Goal: Task Accomplishment & Management: Use online tool/utility

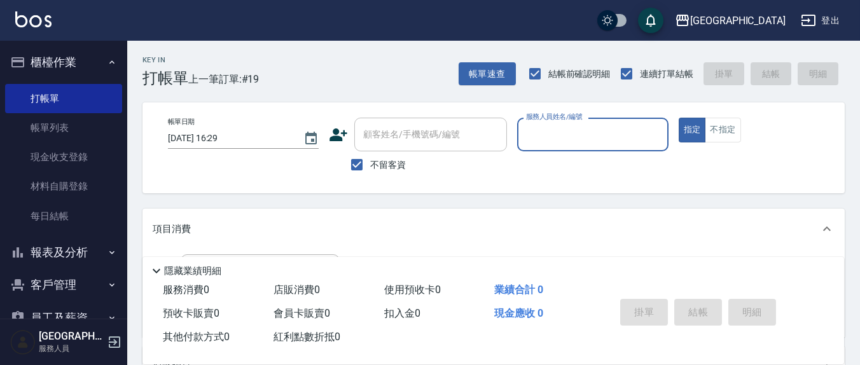
click at [561, 141] on input "服務人員姓名/編號" at bounding box center [592, 134] width 139 height 22
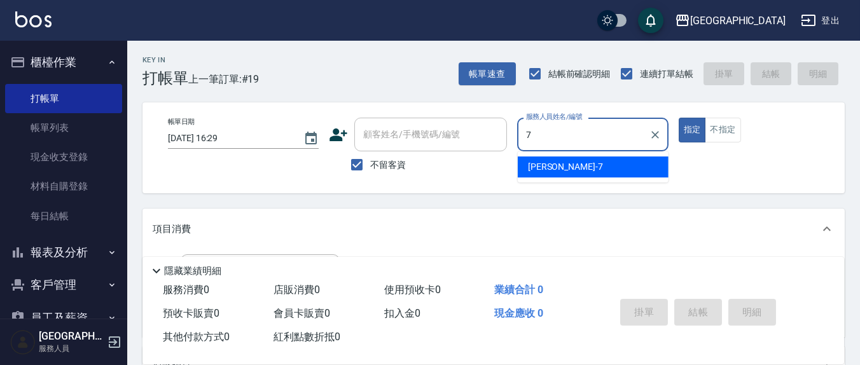
type input "7"
type button "true"
type input "[PERSON_NAME]7"
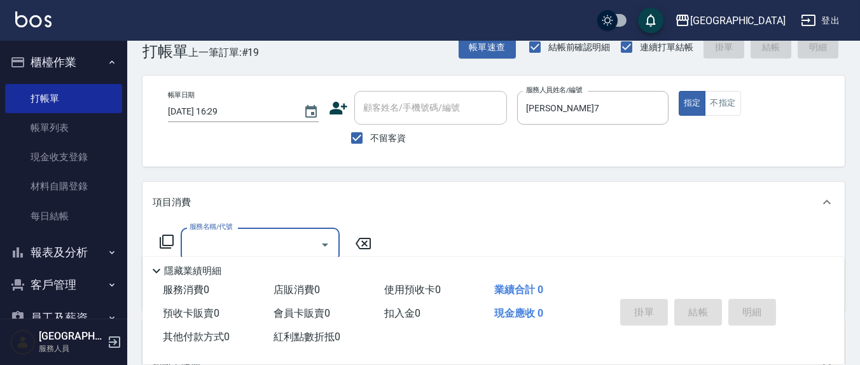
scroll to position [132, 0]
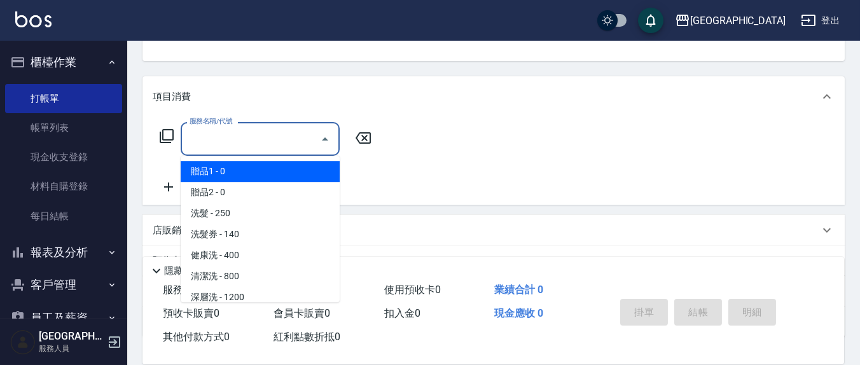
click at [305, 148] on input "服務名稱/代號" at bounding box center [250, 139] width 128 height 22
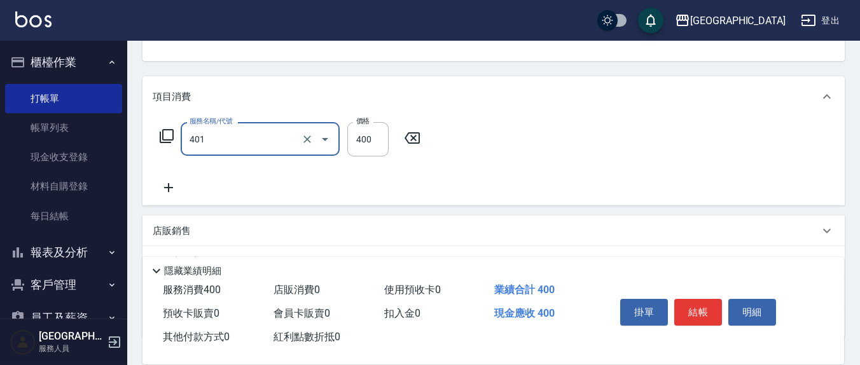
type input "剪髮(401)"
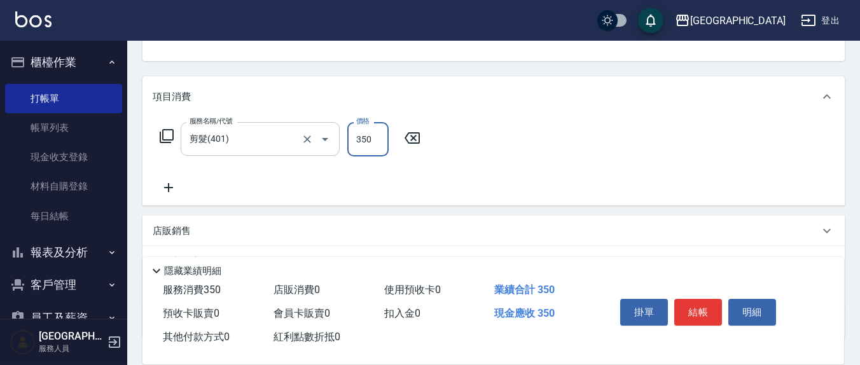
type input "350"
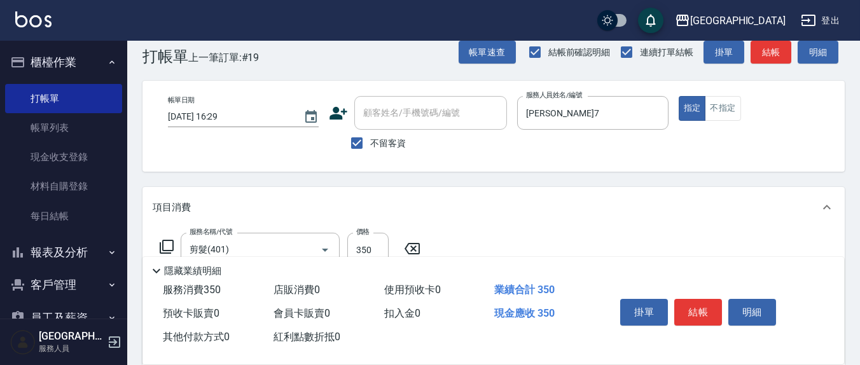
scroll to position [0, 0]
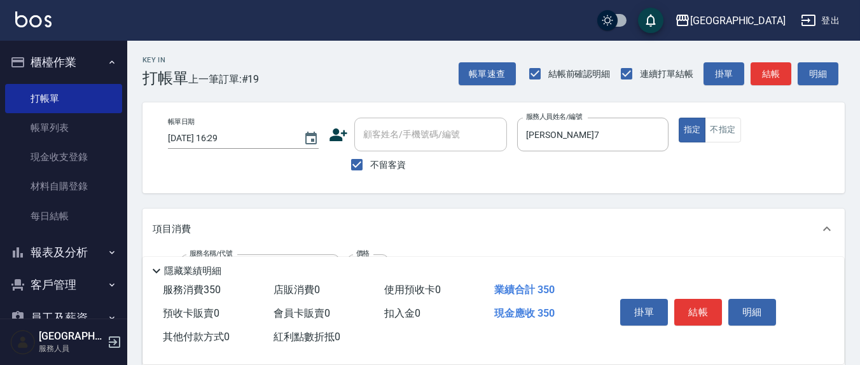
type input "免護:值750元(707)"
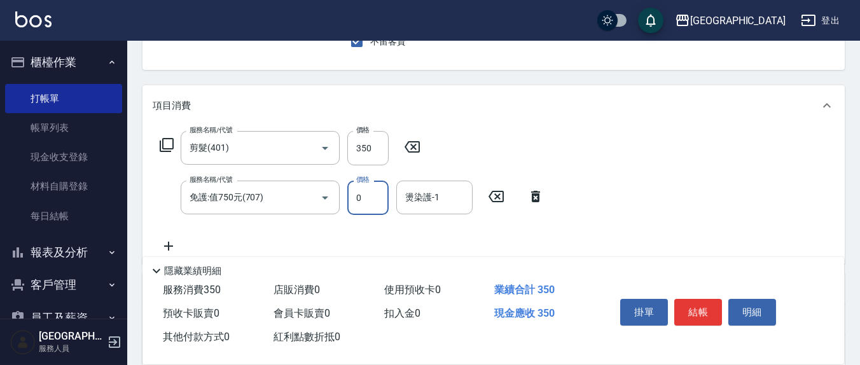
scroll to position [132, 0]
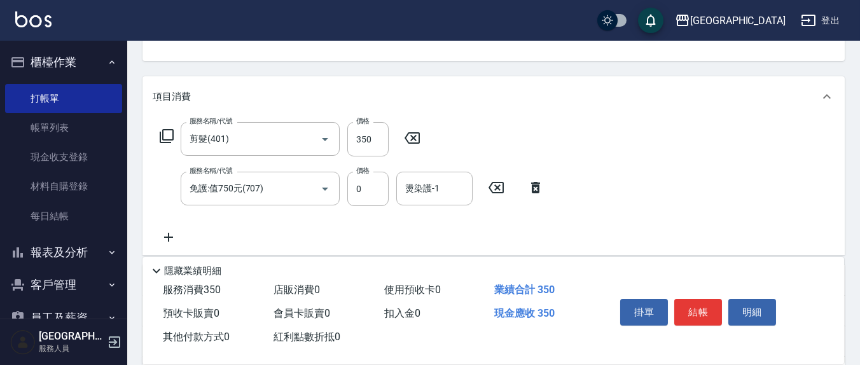
click at [534, 190] on icon at bounding box center [535, 187] width 32 height 15
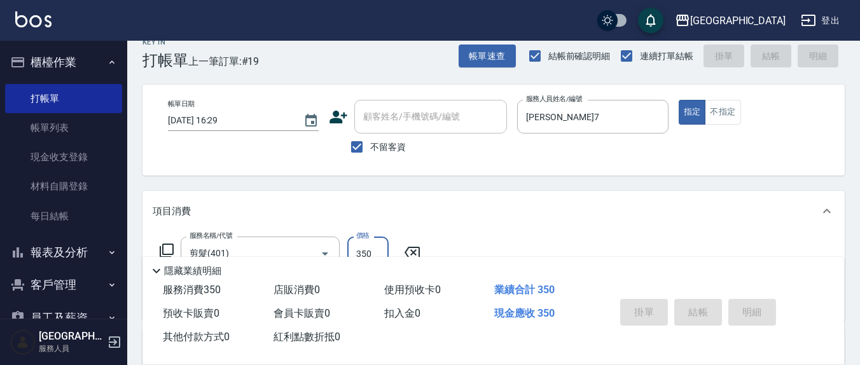
scroll to position [0, 0]
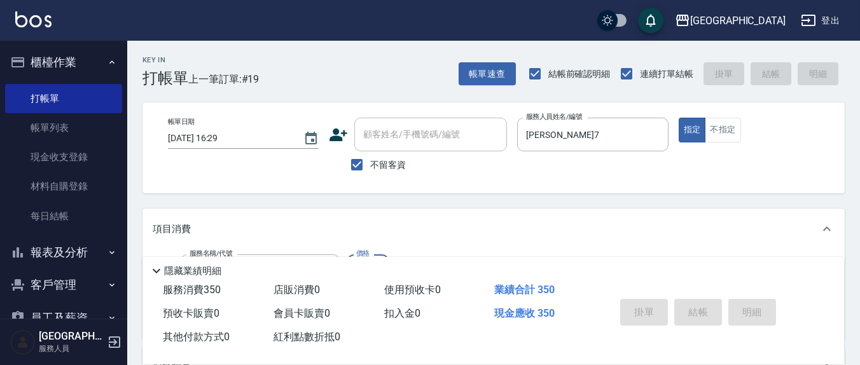
type input "[DATE] 17:43"
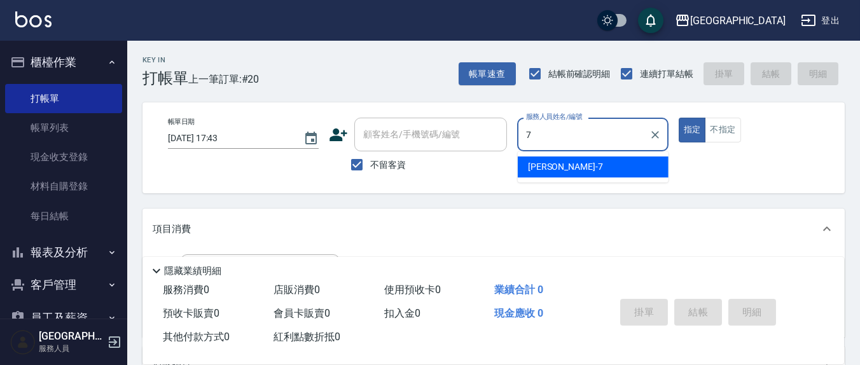
type input "[PERSON_NAME]7"
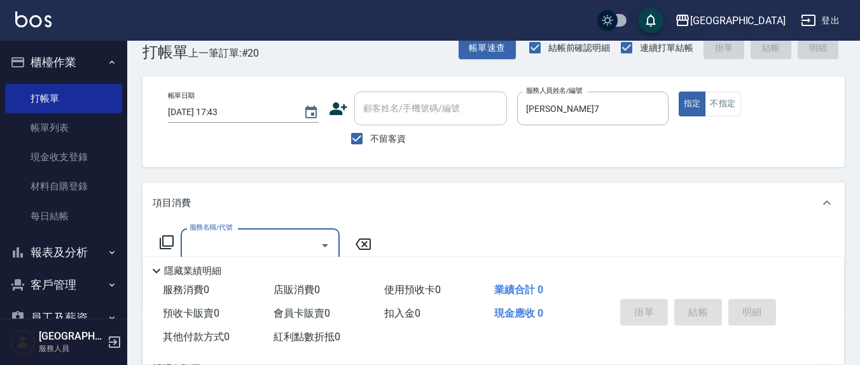
scroll to position [224, 0]
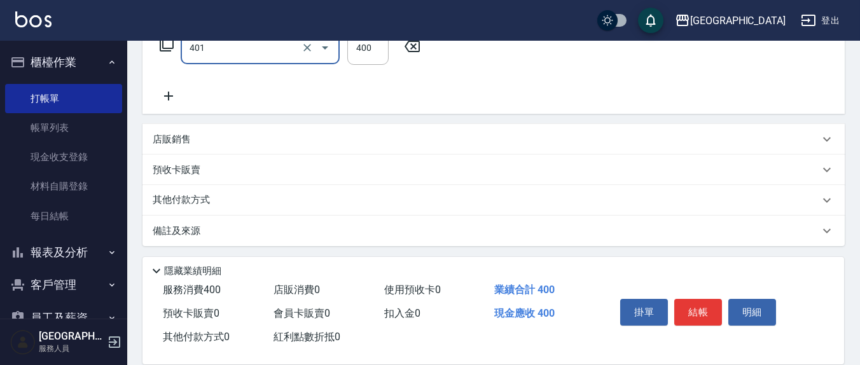
type input "剪髮(401)"
type input "350"
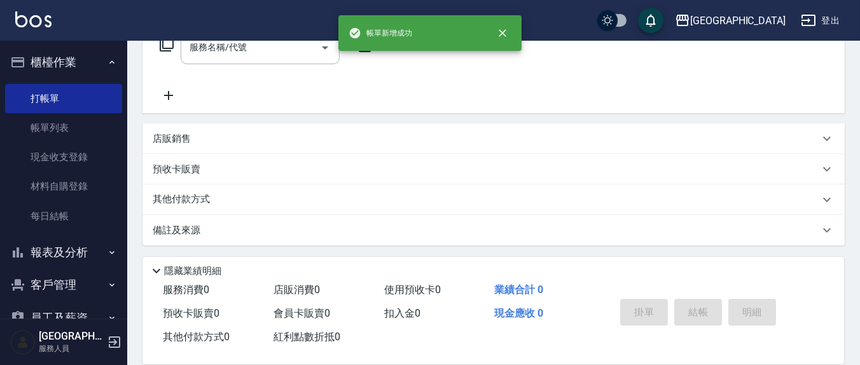
scroll to position [0, 0]
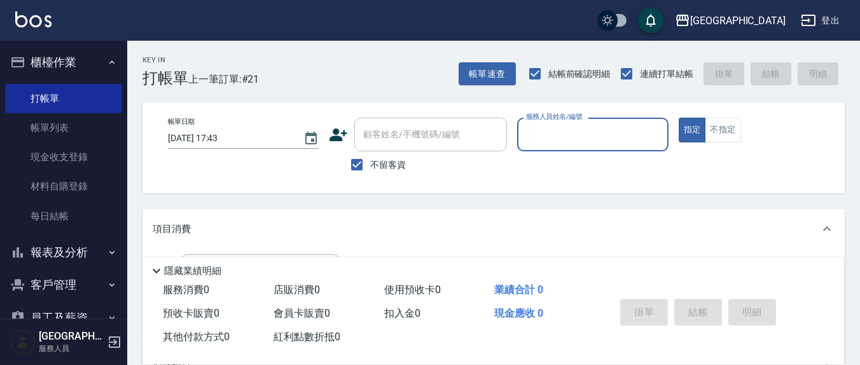
click at [599, 133] on input "服務人員姓名/編號" at bounding box center [592, 134] width 139 height 22
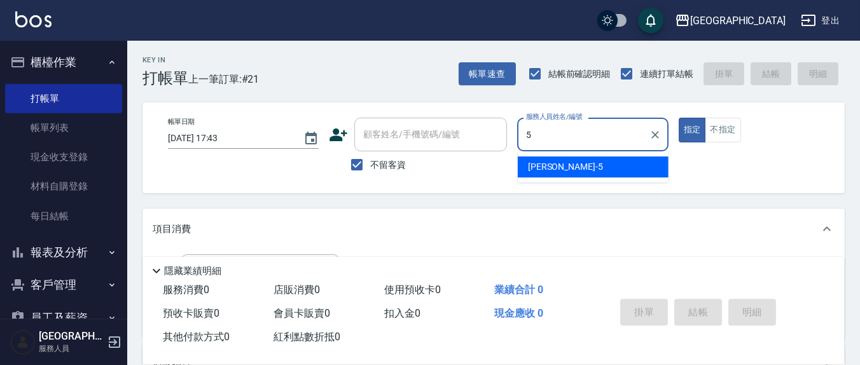
type input "[PERSON_NAME]5"
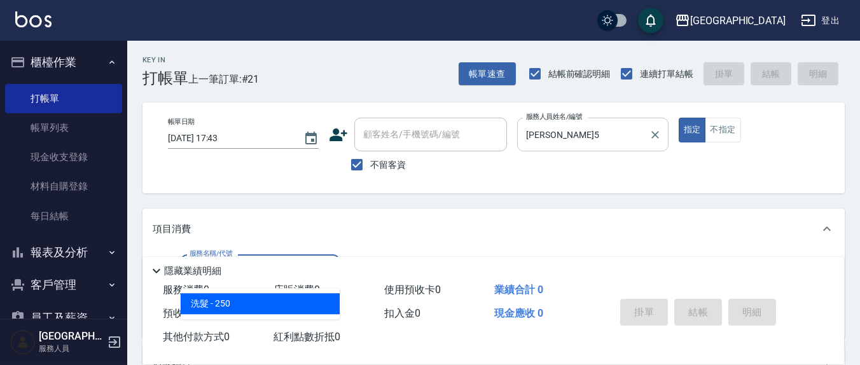
type input "洗髮(201)"
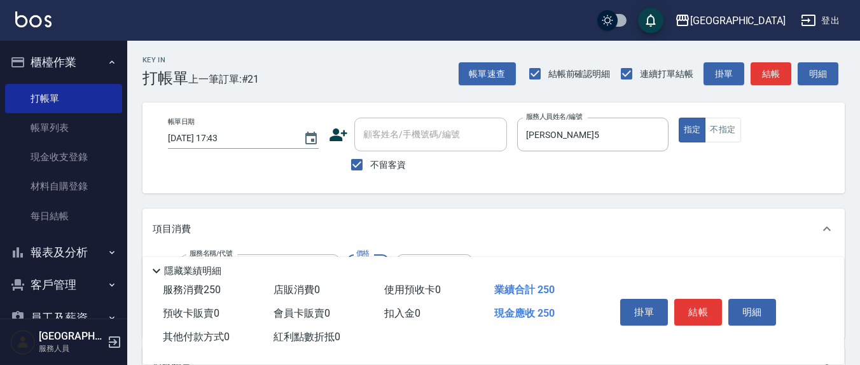
scroll to position [132, 0]
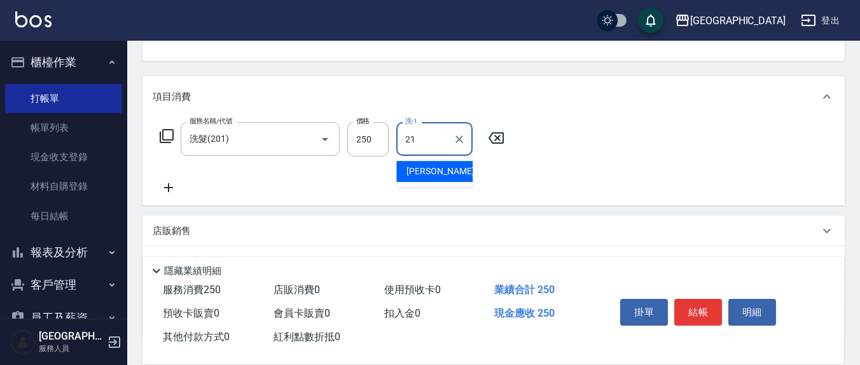
type input "[PERSON_NAME]-21"
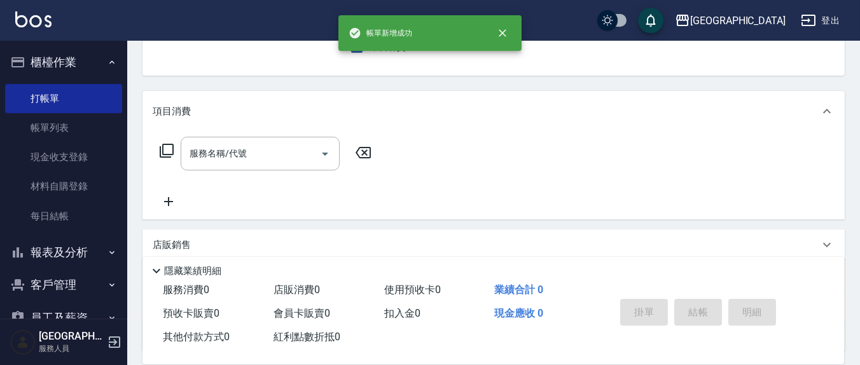
scroll to position [0, 0]
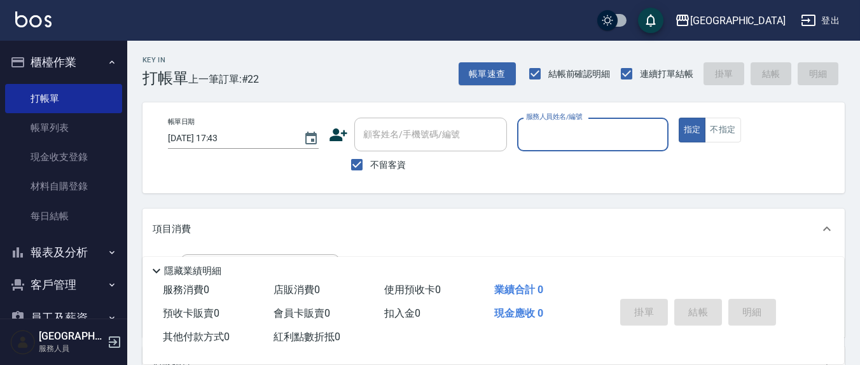
click at [569, 127] on input "服務人員姓名/編號" at bounding box center [592, 134] width 139 height 22
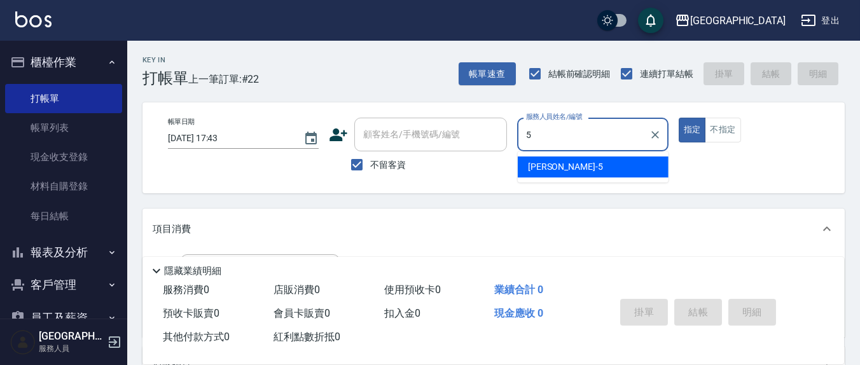
type input "[PERSON_NAME]5"
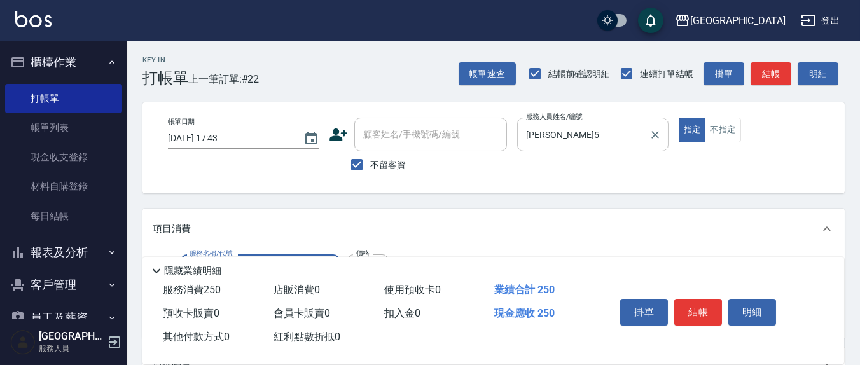
type input "洗髮(201)"
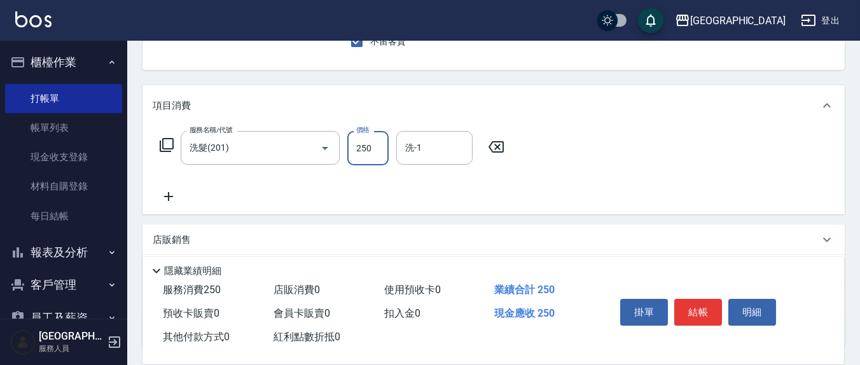
scroll to position [132, 0]
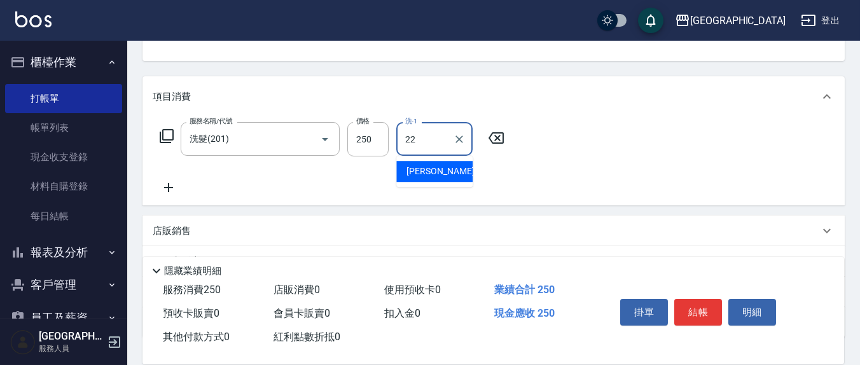
type input "[PERSON_NAME]-22"
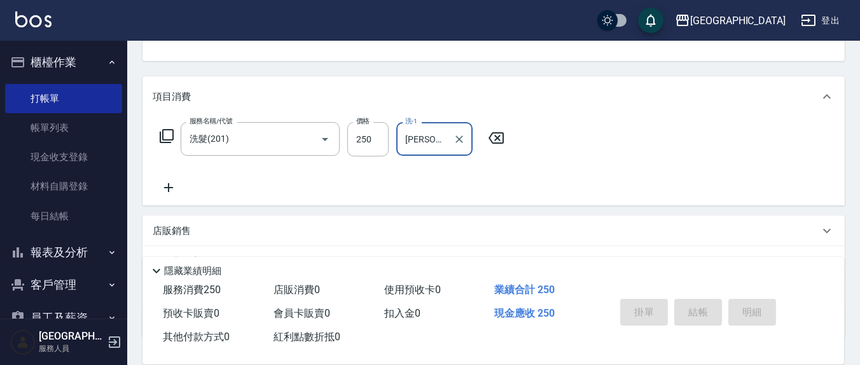
type input "[DATE] 17:44"
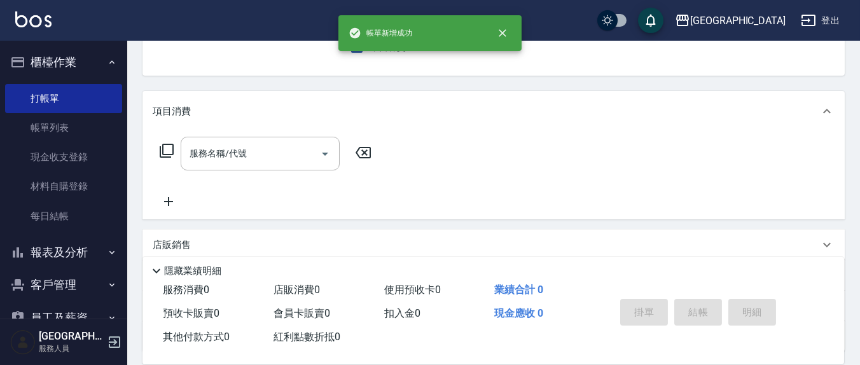
scroll to position [0, 0]
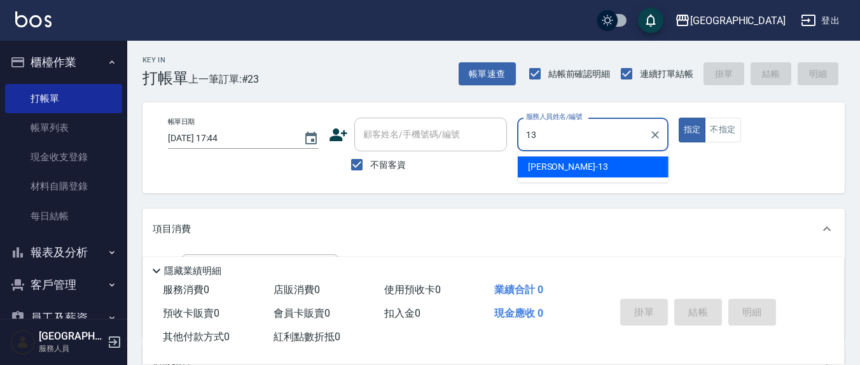
type input "[PERSON_NAME]-13"
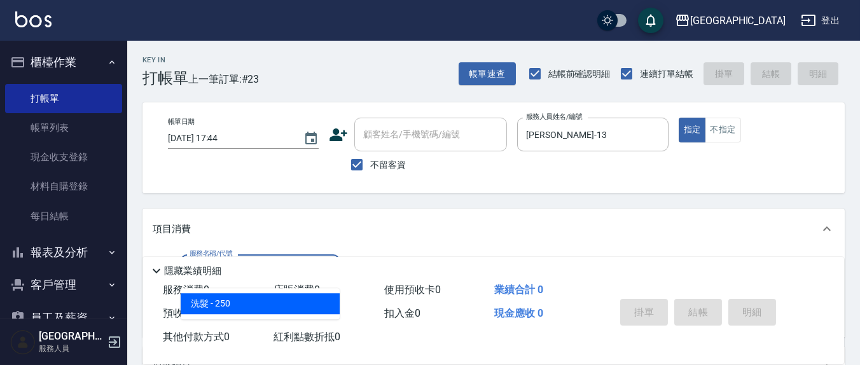
type input "洗髮(201)"
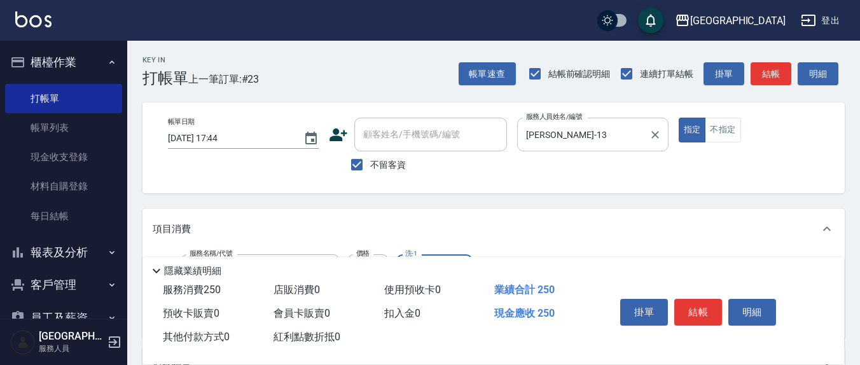
scroll to position [132, 0]
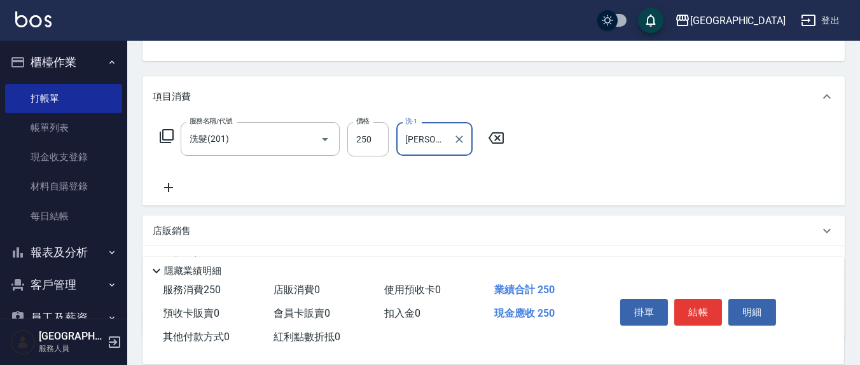
type input "[PERSON_NAME]-8"
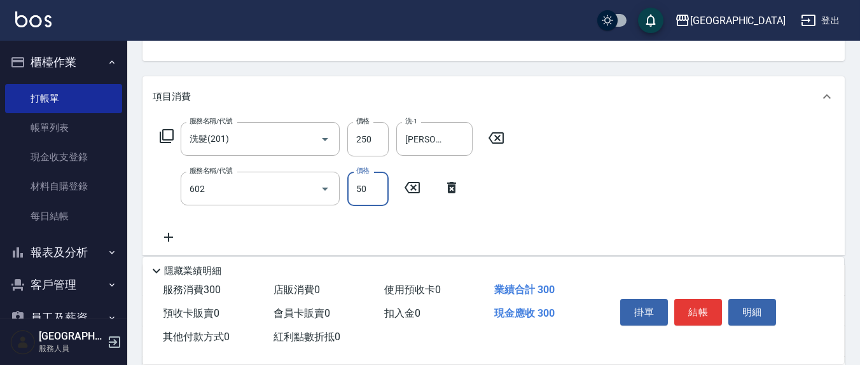
type input "上.吹捲(602)"
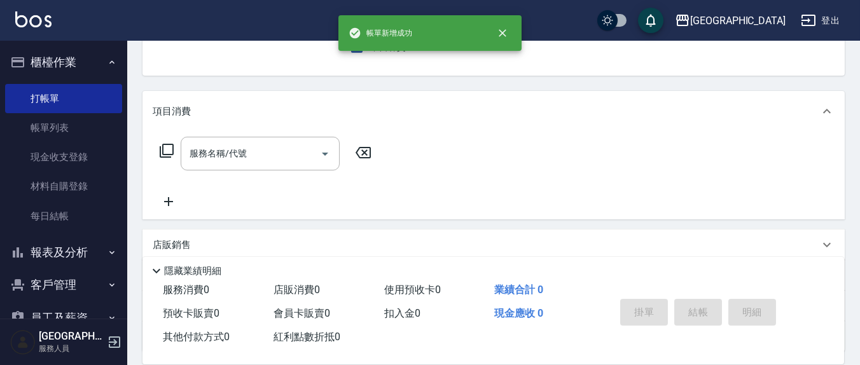
scroll to position [0, 0]
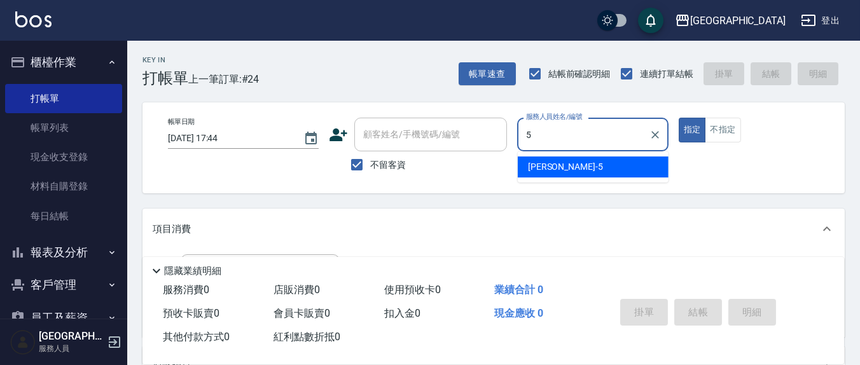
type input "[PERSON_NAME]5"
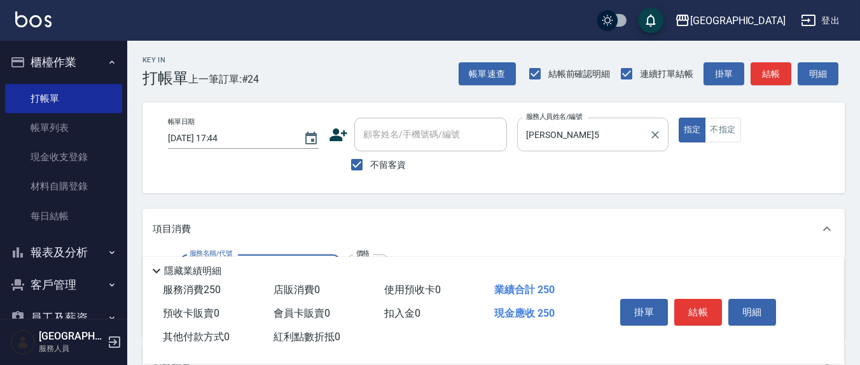
type input "洗髮(201)"
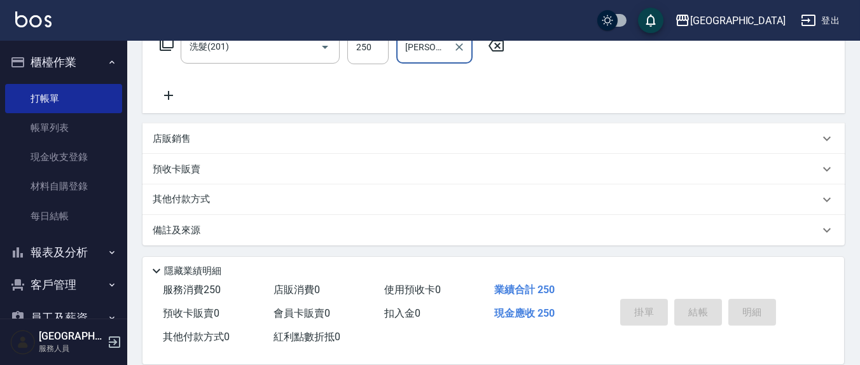
type input "[PERSON_NAME]-22"
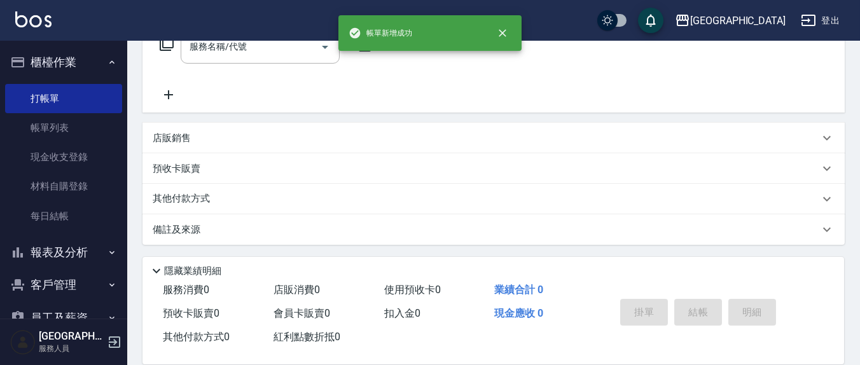
scroll to position [0, 0]
